Goal: Navigation & Orientation: Find specific page/section

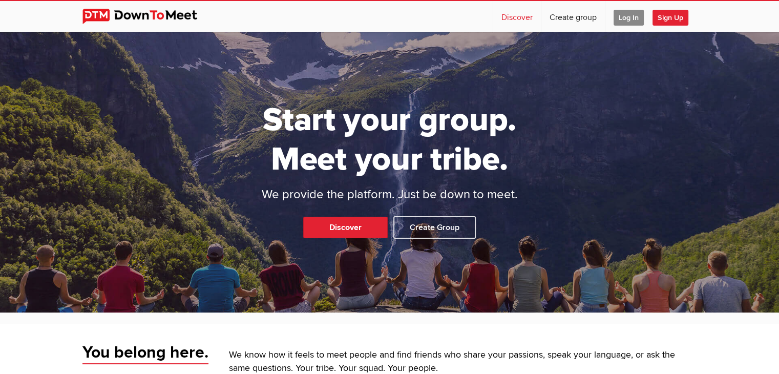
click at [513, 13] on link "Discover" at bounding box center [517, 16] width 48 height 31
select select "null"
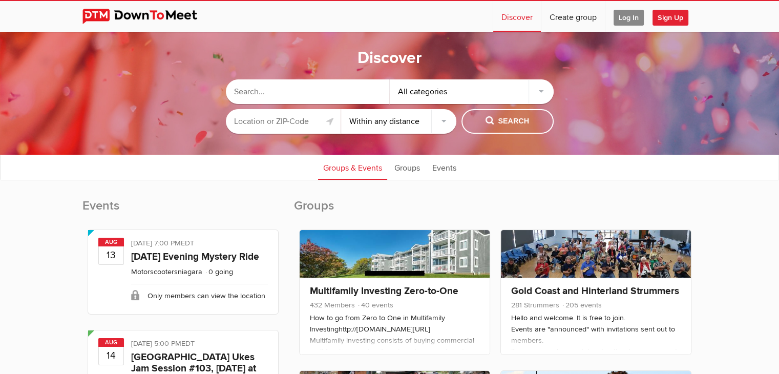
click at [292, 95] on input "text" at bounding box center [308, 91] width 164 height 25
type input "[GEOGRAPHIC_DATA], [GEOGRAPHIC_DATA]"
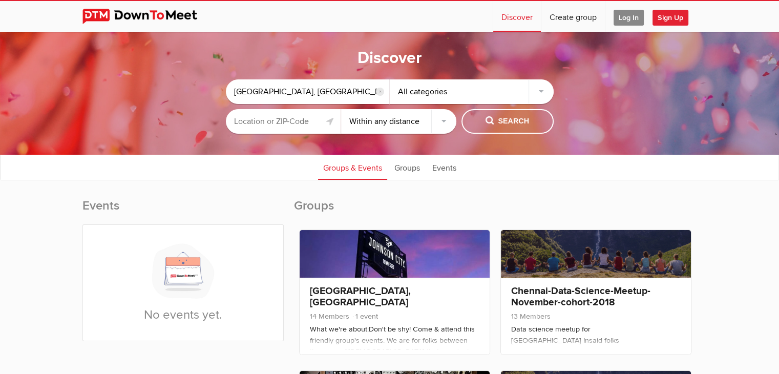
click at [280, 125] on input "text" at bounding box center [283, 121] width 115 height 25
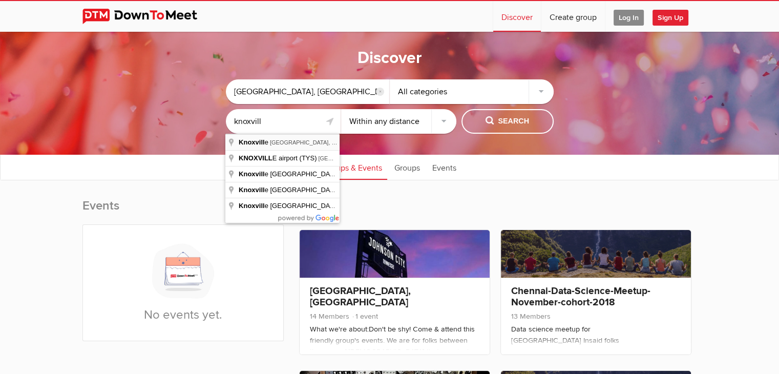
type input "[GEOGRAPHIC_DATA], [GEOGRAPHIC_DATA], [GEOGRAPHIC_DATA]"
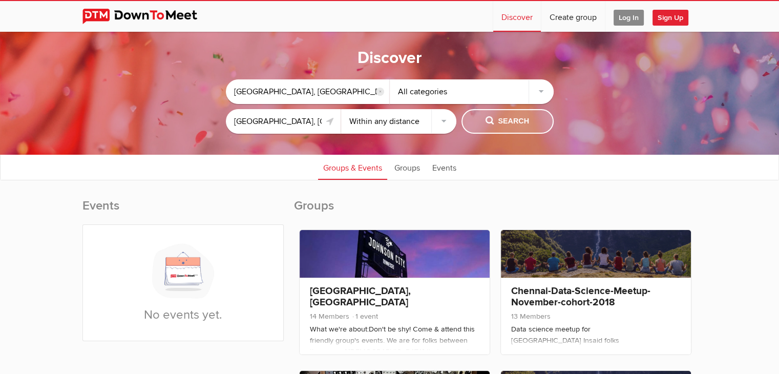
click at [499, 114] on button "Search" at bounding box center [508, 121] width 92 height 25
click at [378, 91] on input "reset" at bounding box center [380, 92] width 8 height 8
click at [502, 121] on span "Search" at bounding box center [508, 121] width 44 height 11
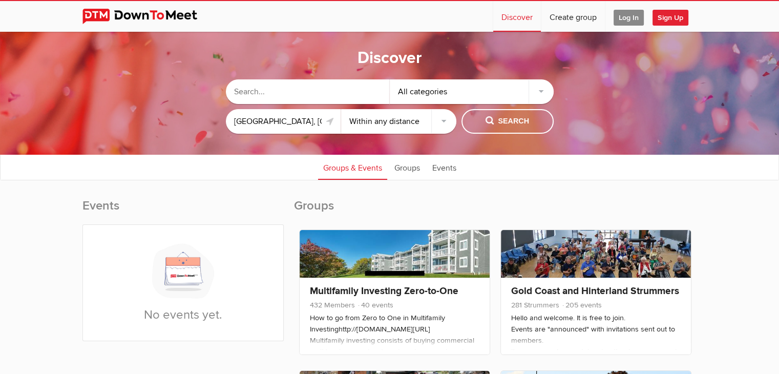
click at [443, 121] on select "Within 10 miles Within 25 miles Within 50 miles Within 100 miles Within any dis…" at bounding box center [398, 121] width 115 height 25
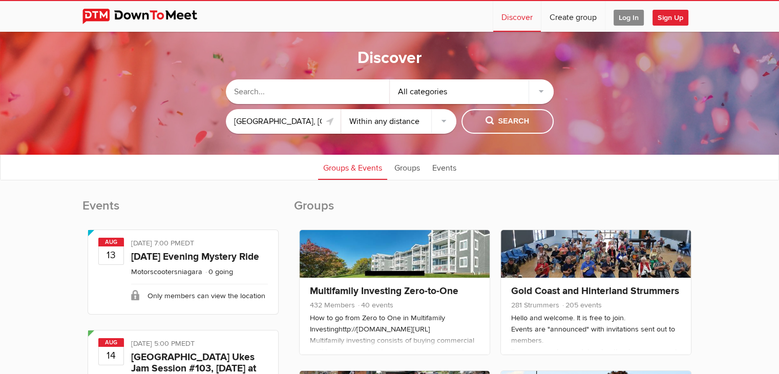
select select "25"
click at [341, 109] on select "Within 10 miles Within 25 miles Within 50 miles Within 100 miles Within any dis…" at bounding box center [398, 121] width 115 height 25
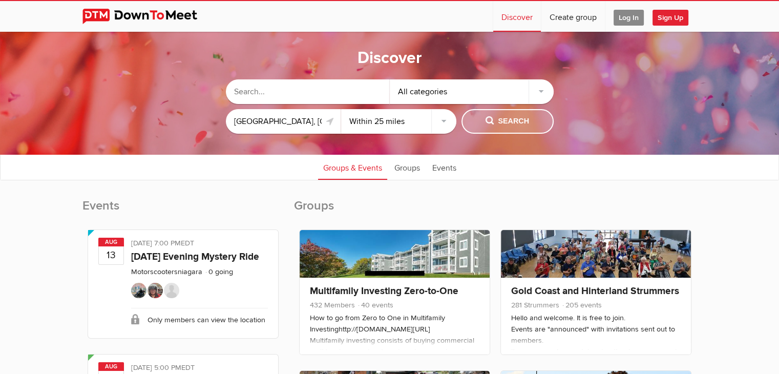
click at [503, 124] on span "Search" at bounding box center [508, 121] width 44 height 11
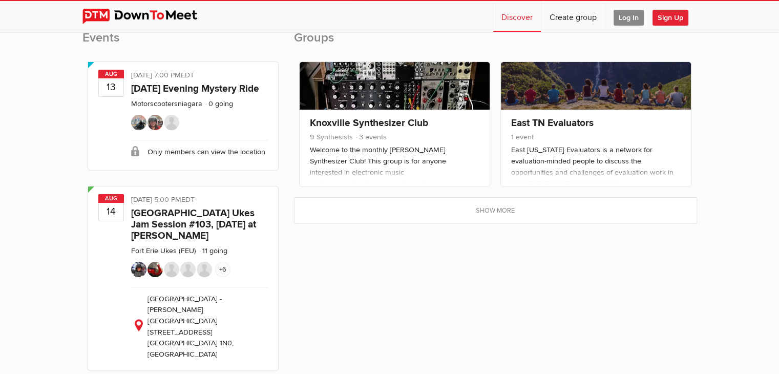
scroll to position [168, 0]
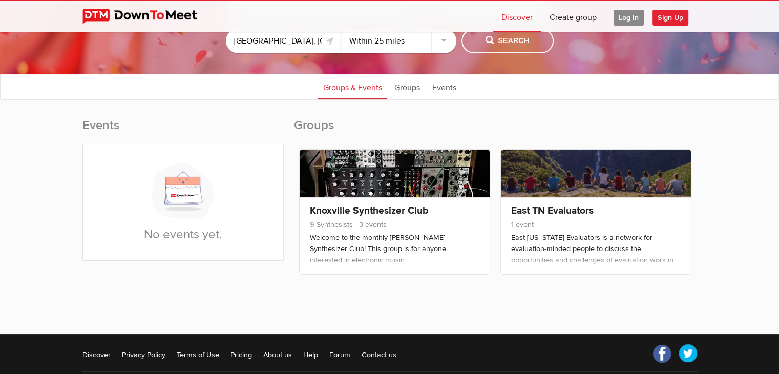
scroll to position [81, 0]
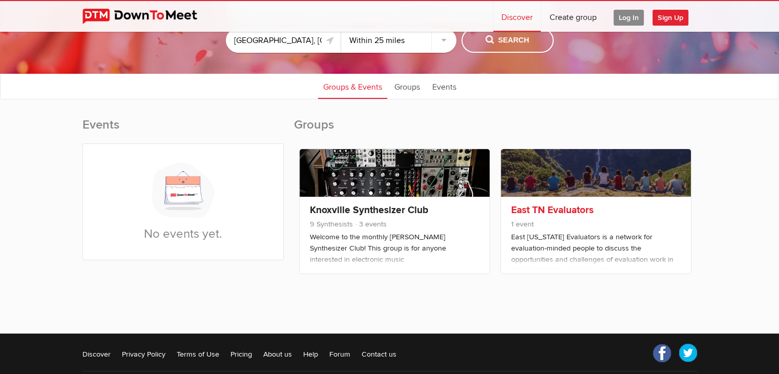
click at [539, 210] on link "East TN Evaluators" at bounding box center [552, 210] width 83 height 12
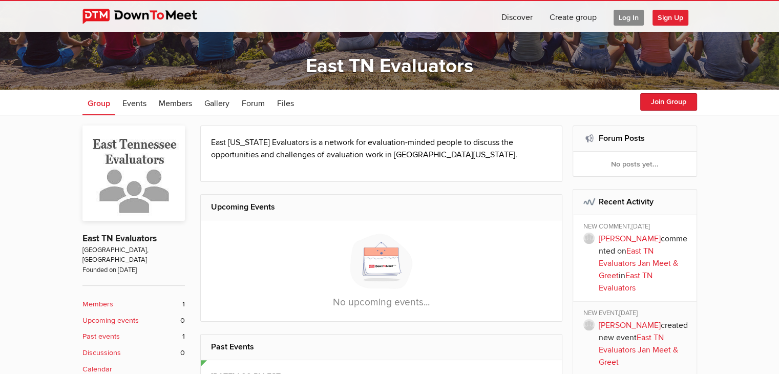
scroll to position [84, 0]
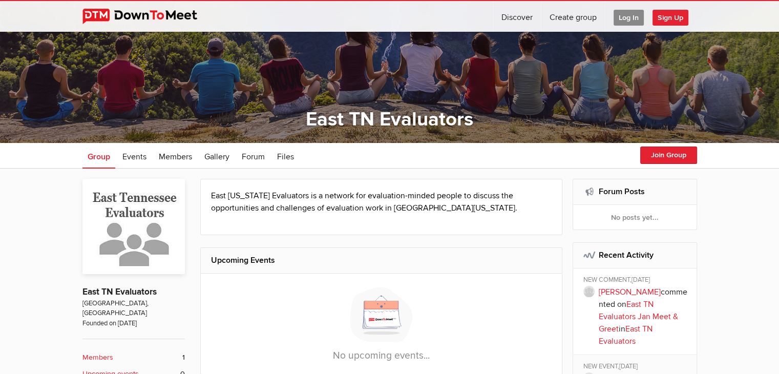
select select "null"
